Goal: Book appointment/travel/reservation

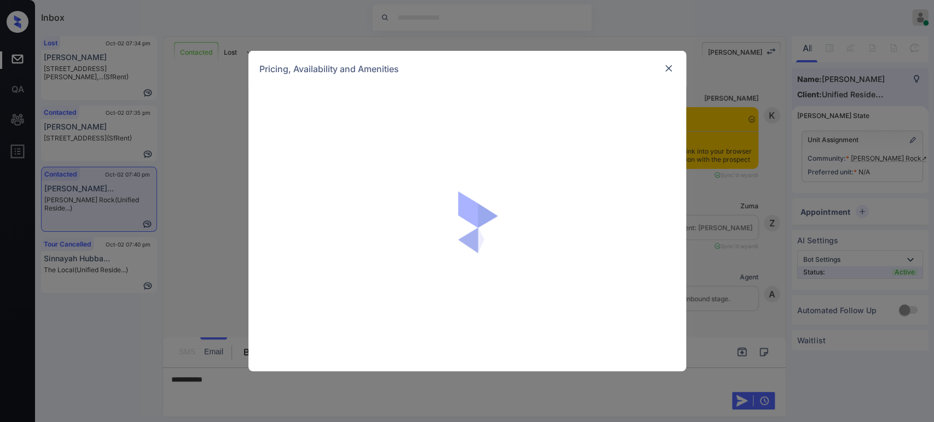
scroll to position [1178, 0]
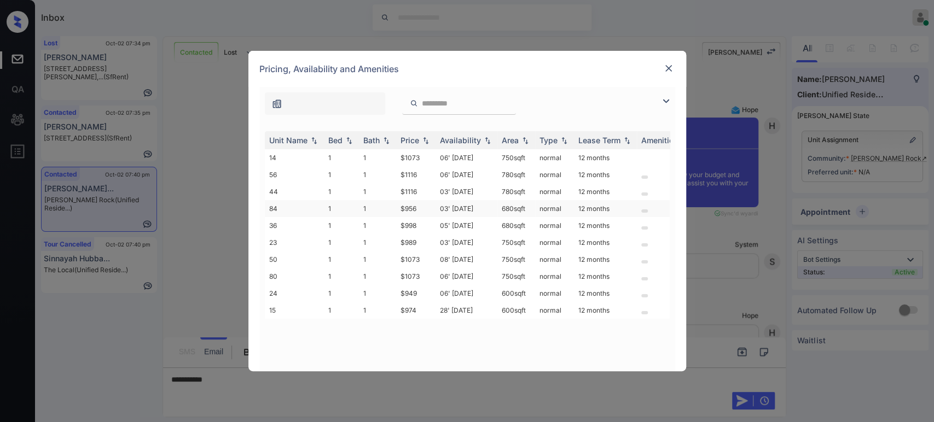
click at [416, 209] on td "$956" at bounding box center [415, 208] width 39 height 17
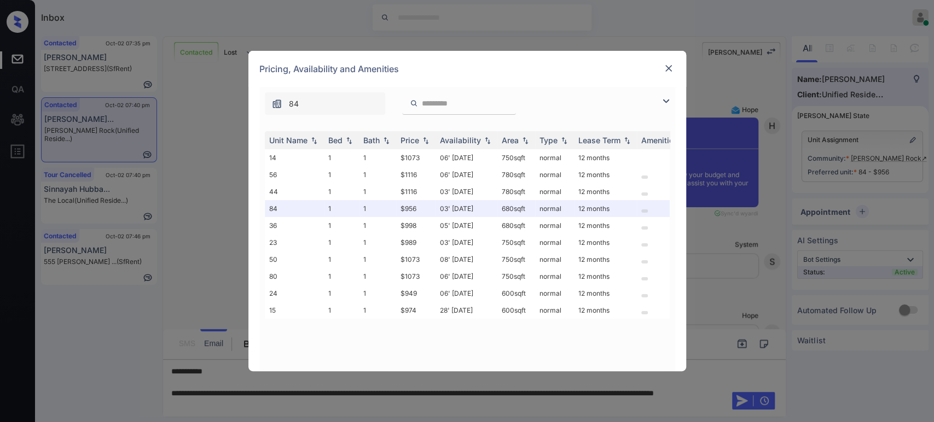
click at [665, 77] on div "Pricing, Availability and Amenities" at bounding box center [467, 69] width 438 height 36
click at [668, 73] on img at bounding box center [668, 68] width 11 height 11
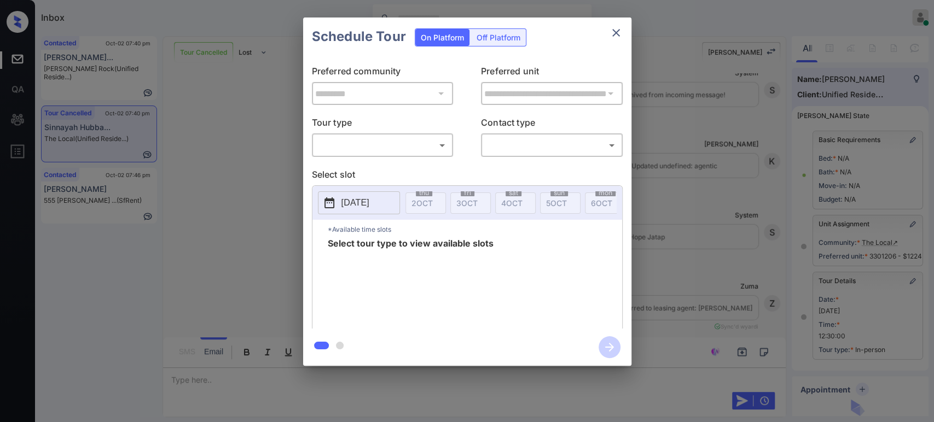
scroll to position [53, 0]
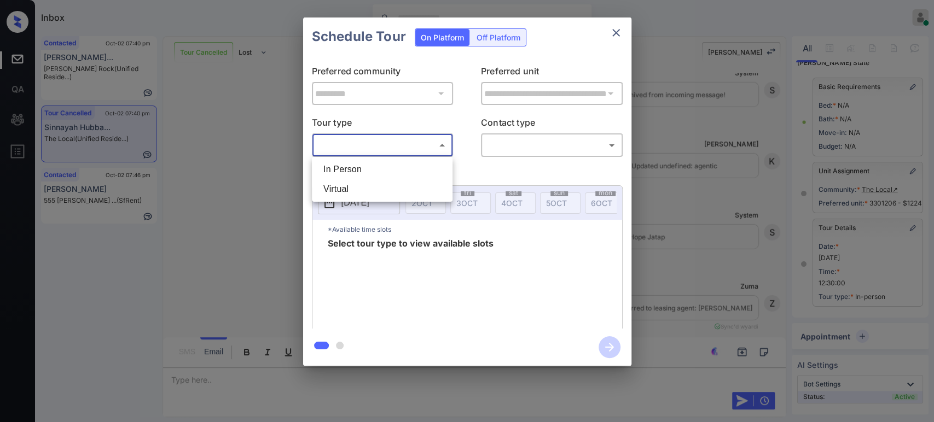
click at [386, 149] on body "Inbox Hope Jatap Online Set yourself offline Set yourself on break Profile Swit…" at bounding box center [467, 211] width 934 height 422
click at [364, 169] on li "In Person" at bounding box center [382, 170] width 135 height 20
type input "********"
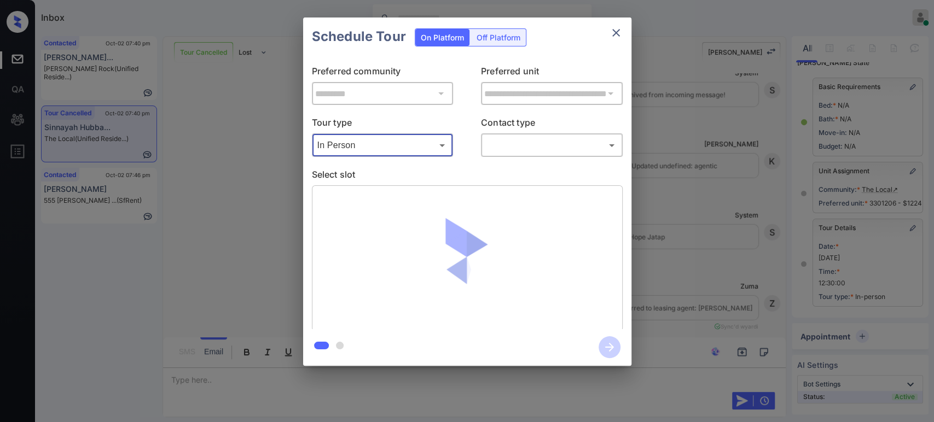
click at [567, 138] on body "Inbox Hope Jatap Online Set yourself offline Set yourself on break Profile Swit…" at bounding box center [467, 211] width 934 height 422
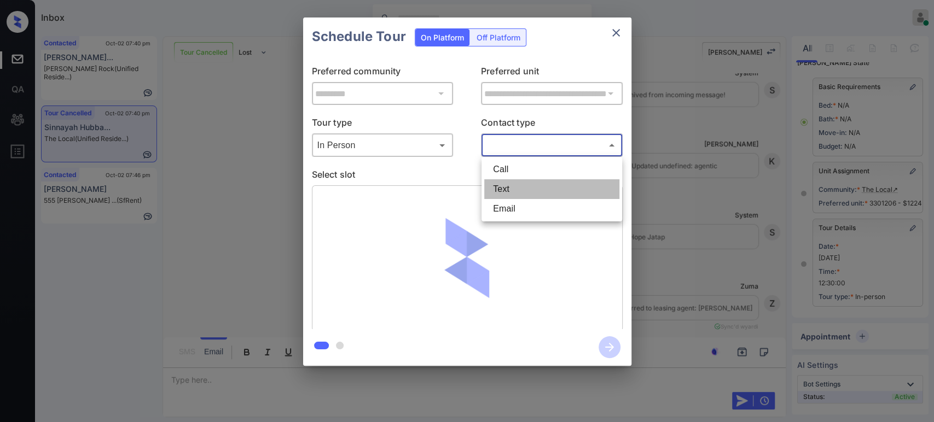
click at [533, 187] on li "Text" at bounding box center [551, 189] width 135 height 20
type input "****"
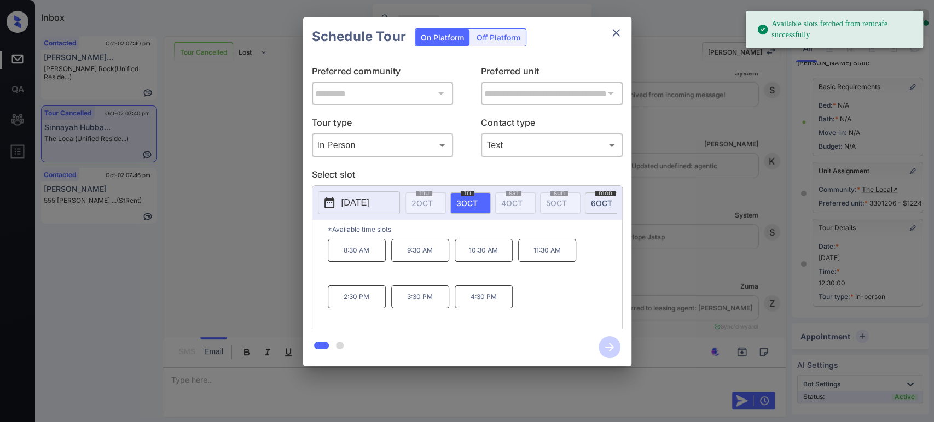
click at [594, 206] on span "6 OCT" at bounding box center [601, 203] width 21 height 9
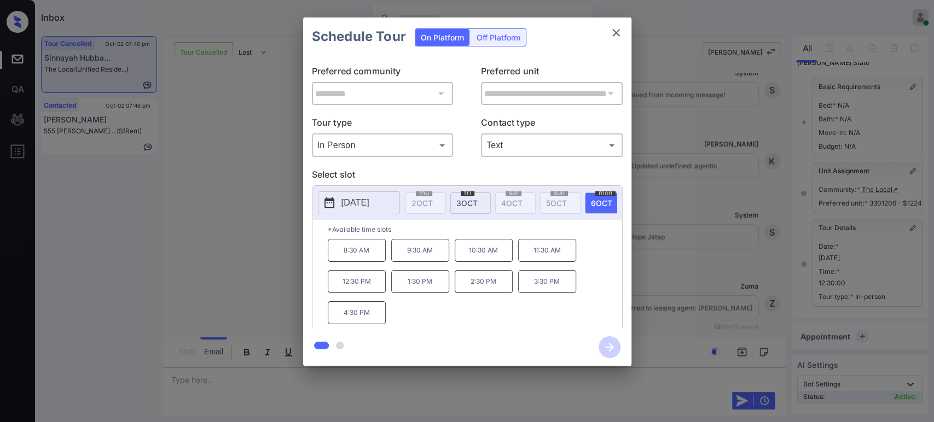
click at [550, 259] on p "11:30 AM" at bounding box center [547, 250] width 58 height 23
click at [605, 345] on icon "button" at bounding box center [610, 348] width 22 height 22
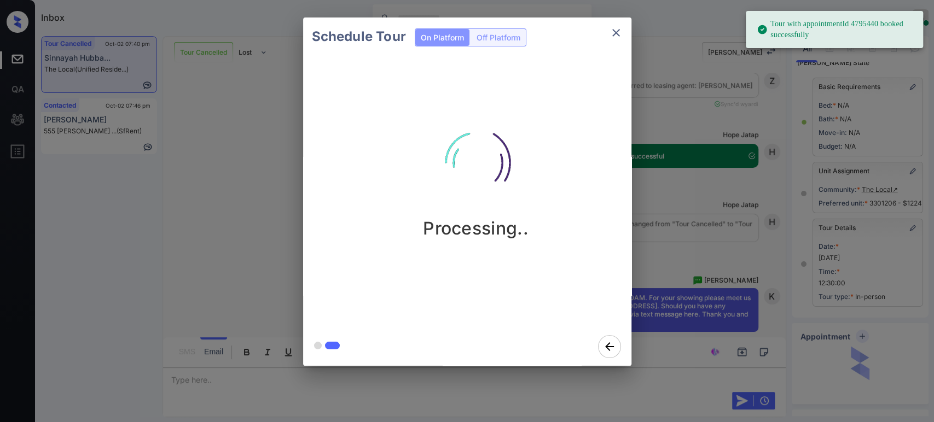
scroll to position [7969, 0]
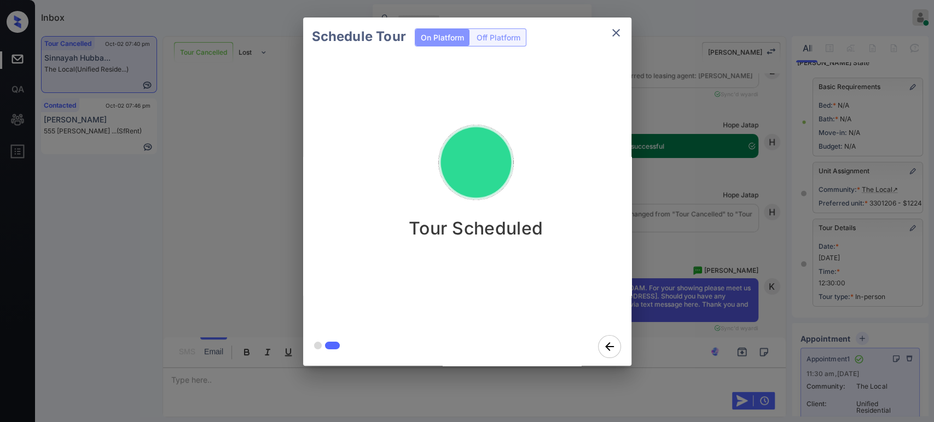
drag, startPoint x: 582, startPoint y: 237, endPoint x: 682, endPoint y: 244, distance: 100.4
click at [682, 244] on div "Schedule Tour On Platform Off Platform Tour Scheduled" at bounding box center [467, 192] width 934 height 384
drag, startPoint x: 682, startPoint y: 244, endPoint x: 751, endPoint y: 335, distance: 114.6
click at [751, 335] on div "Schedule Tour On Platform Off Platform Tour Scheduled" at bounding box center [467, 192] width 934 height 384
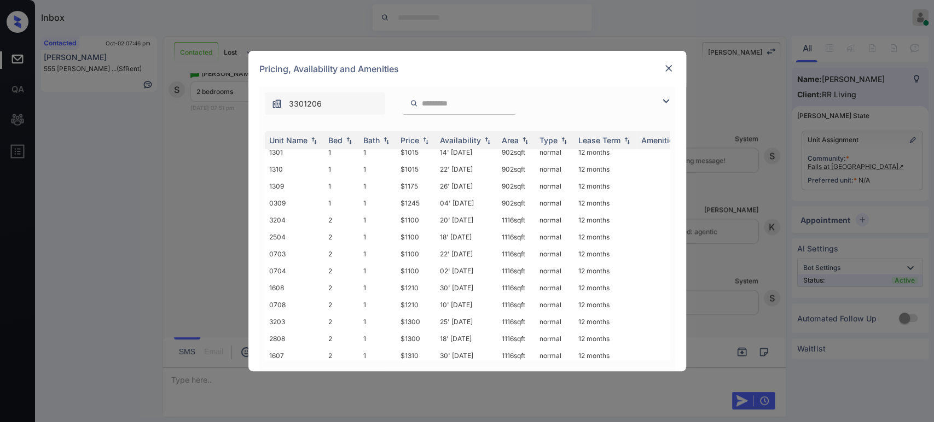
scroll to position [83, 0]
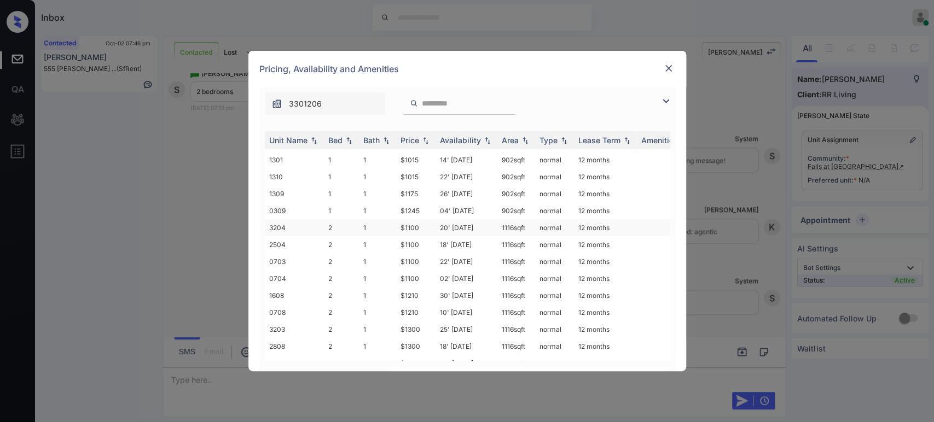
click at [410, 225] on td "$1100" at bounding box center [415, 227] width 39 height 17
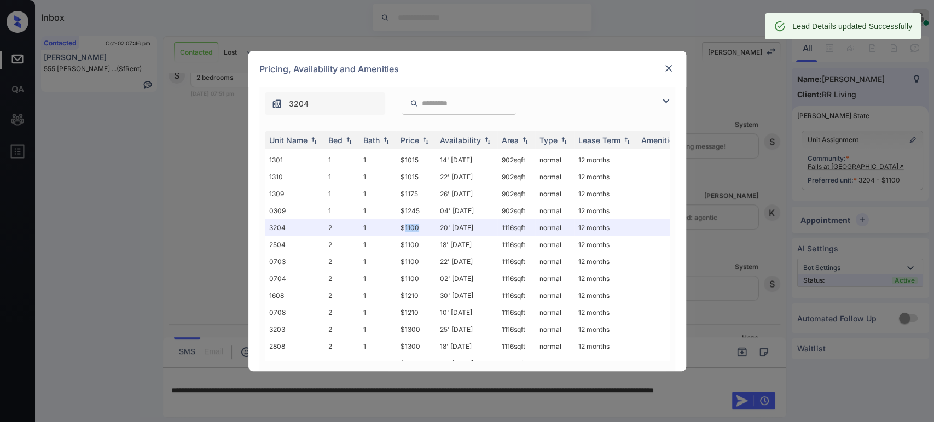
scroll to position [667, 0]
click at [665, 69] on img at bounding box center [668, 68] width 11 height 11
